Goal: Task Accomplishment & Management: Complete application form

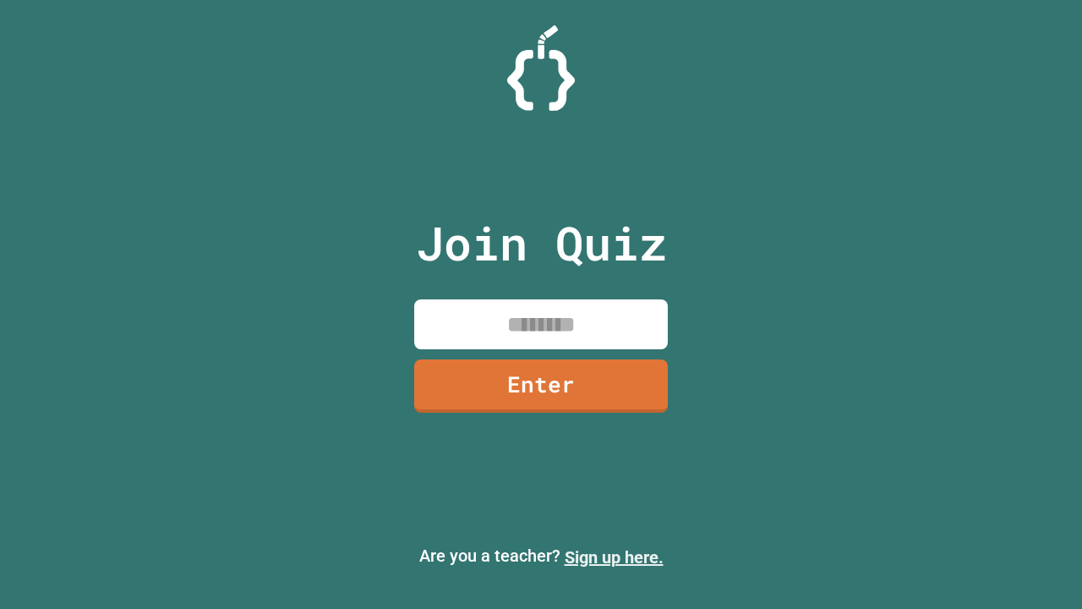
click at [614, 557] on link "Sign up here." at bounding box center [614, 557] width 99 height 20
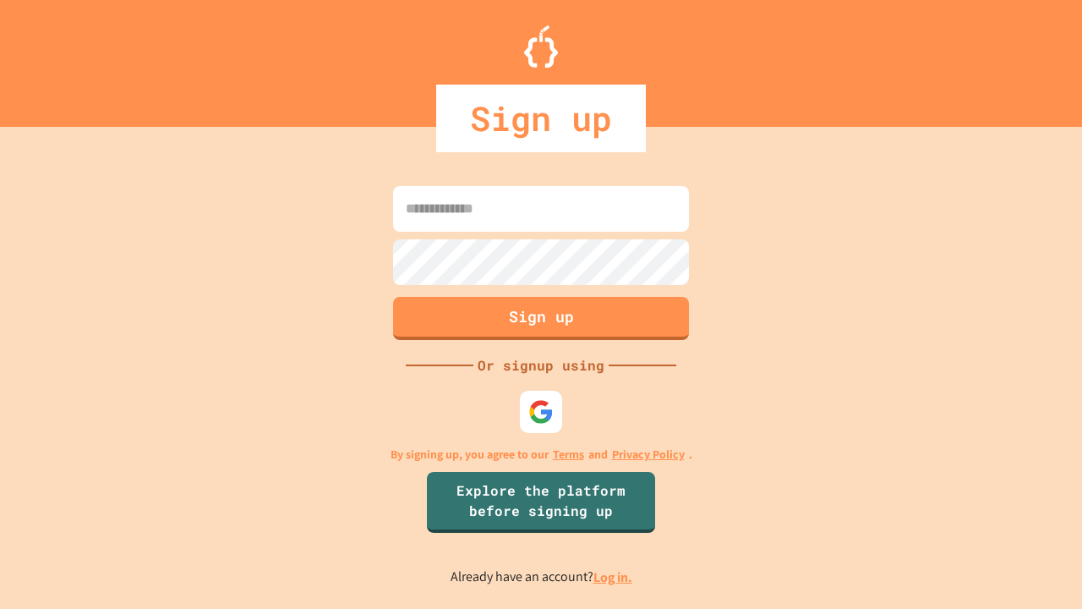
click at [614, 577] on link "Log in." at bounding box center [613, 577] width 39 height 18
